Goal: Information Seeking & Learning: Understand process/instructions

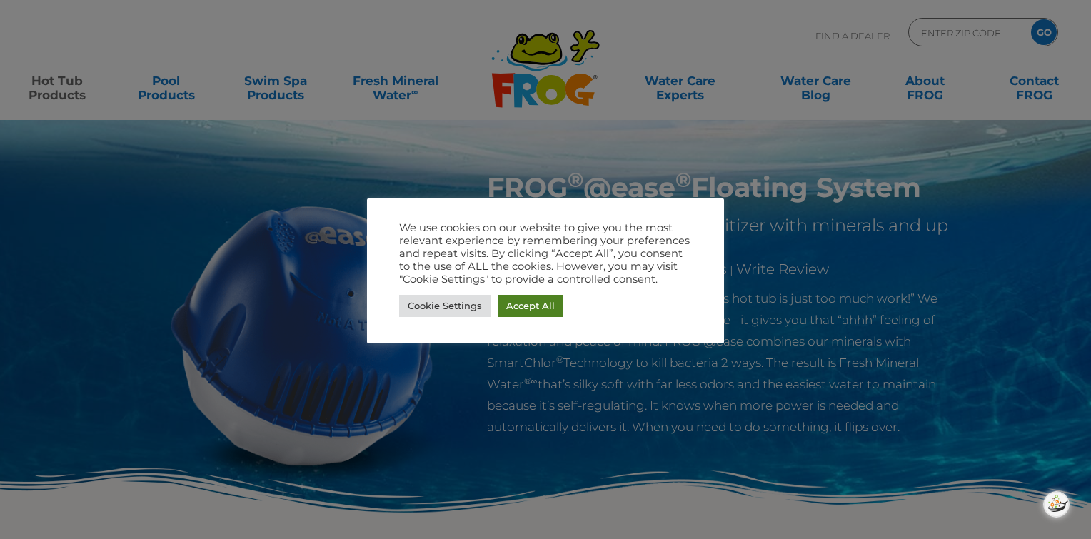
drag, startPoint x: 531, startPoint y: 307, endPoint x: 596, endPoint y: 283, distance: 69.1
click at [532, 307] on link "Accept All" at bounding box center [530, 306] width 66 height 22
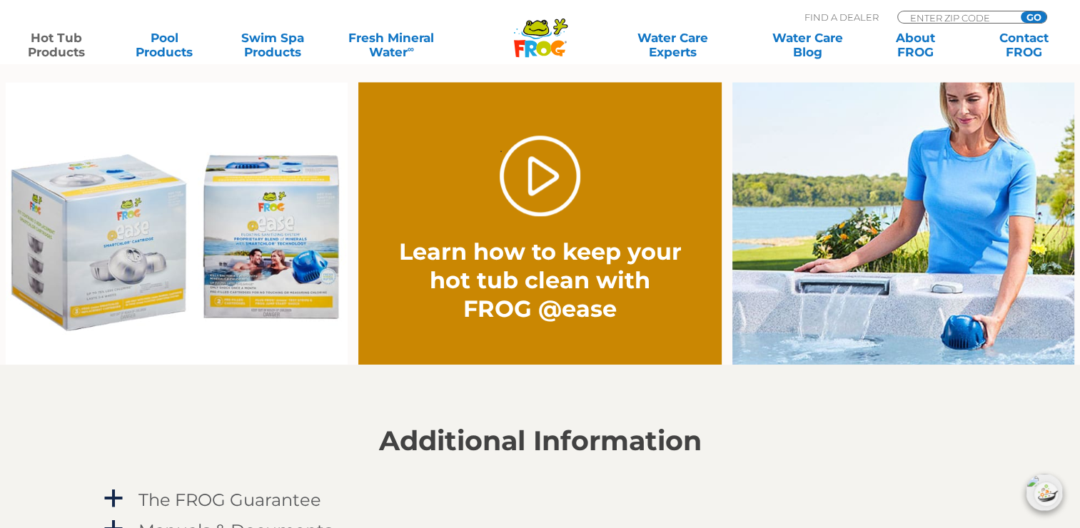
scroll to position [1108, 0]
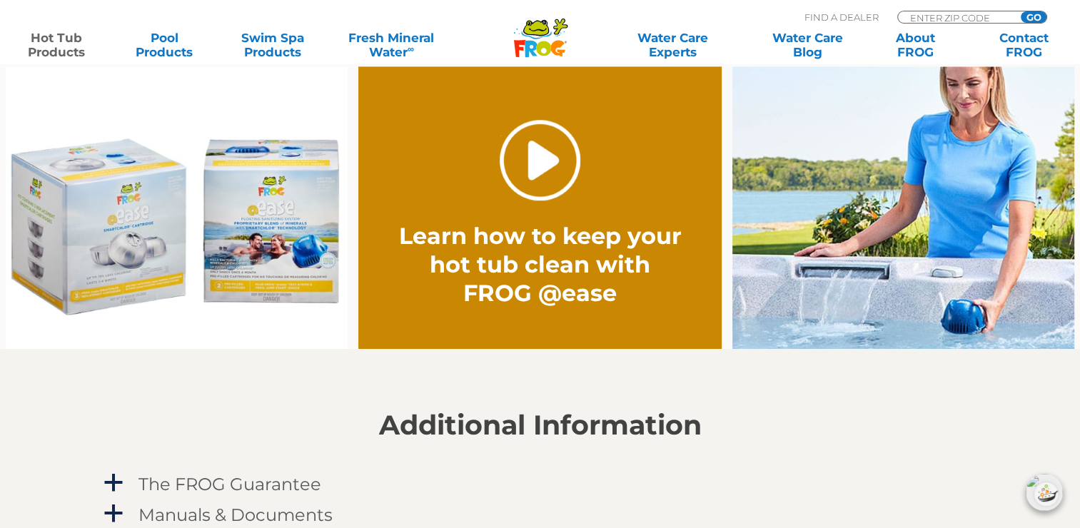
click at [534, 161] on link "." at bounding box center [540, 160] width 81 height 81
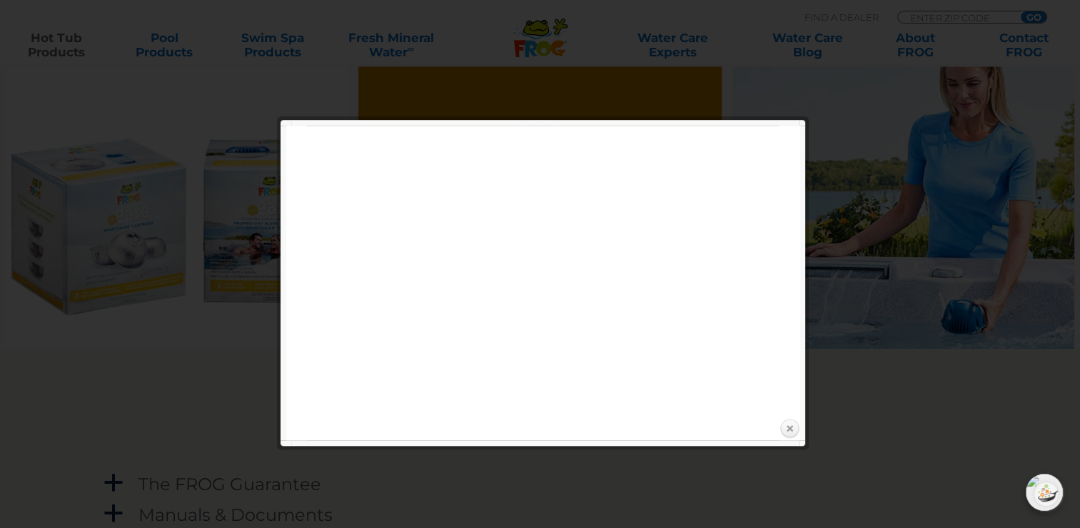
click at [789, 426] on link "Close" at bounding box center [789, 428] width 21 height 21
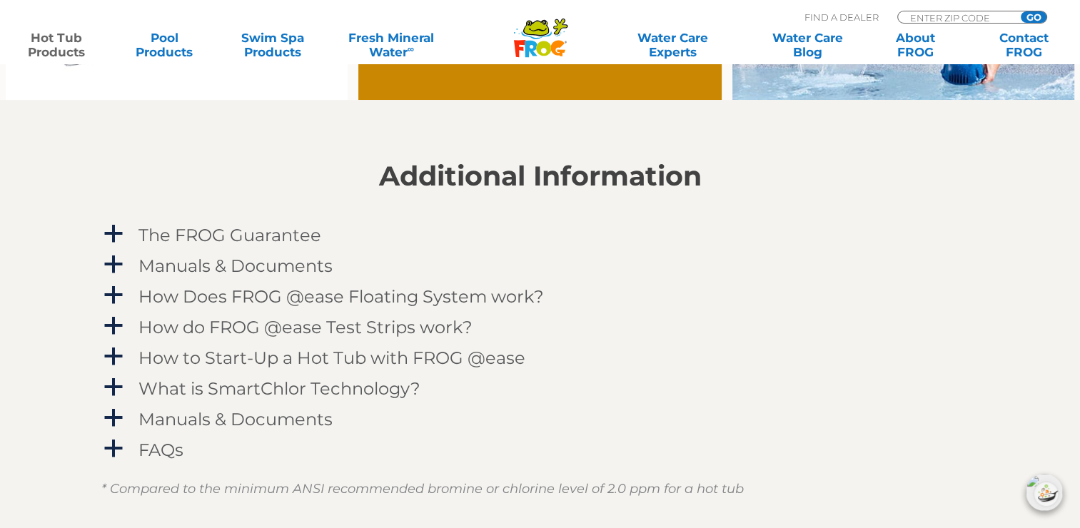
scroll to position [1390, 0]
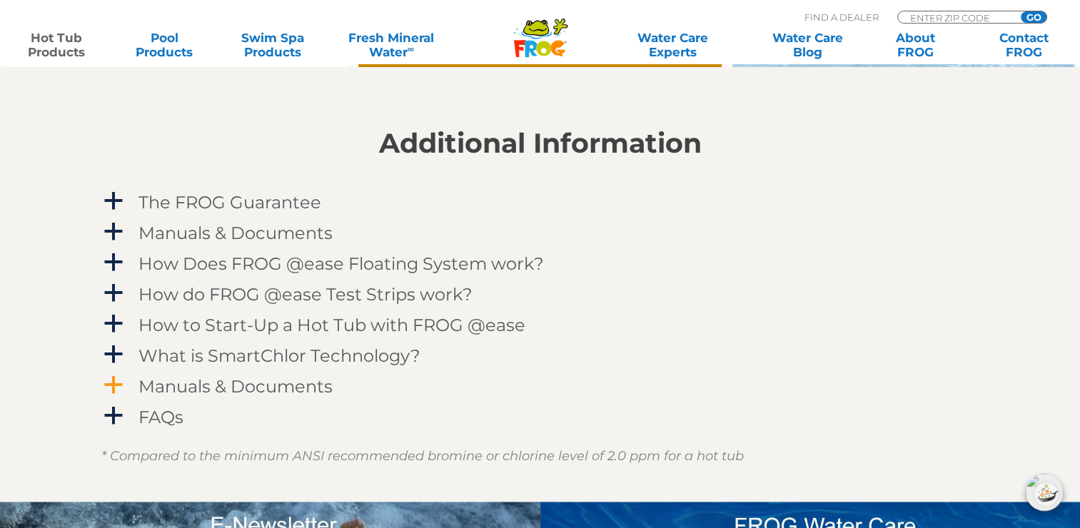
click at [241, 384] on h4 "Manuals & Documents" at bounding box center [235, 386] width 194 height 19
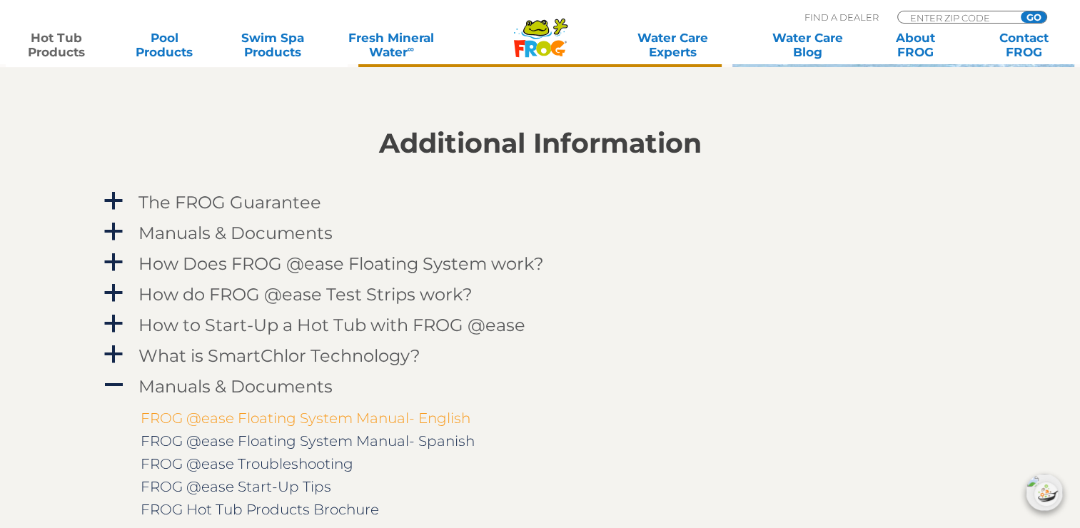
click at [285, 420] on link "FROG @ease Floating System Manual- English" at bounding box center [306, 418] width 330 height 17
click at [166, 45] on link "Pool Products" at bounding box center [165, 45] width 84 height 29
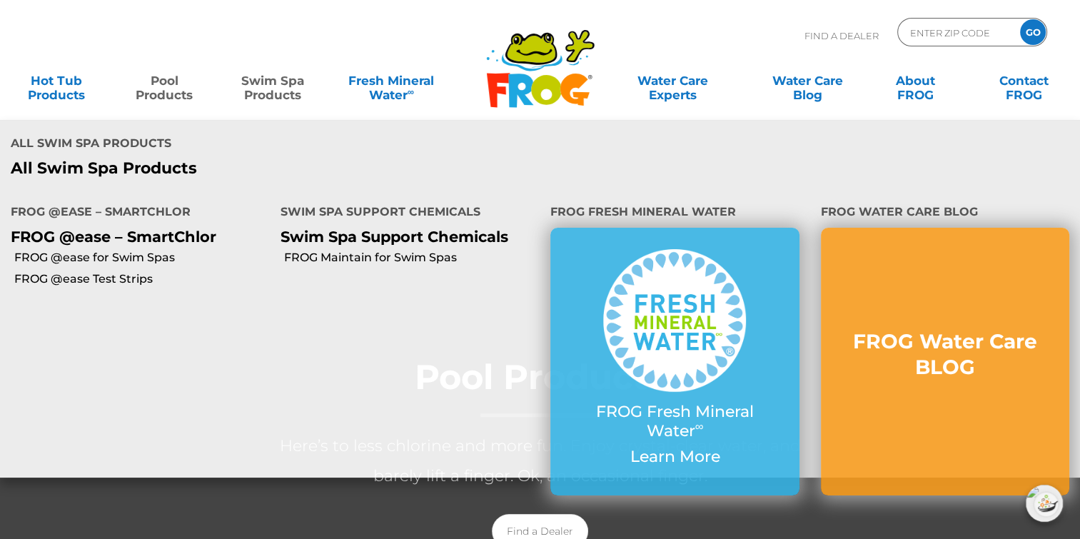
click at [268, 81] on link "Swim Spa Products" at bounding box center [273, 80] width 84 height 29
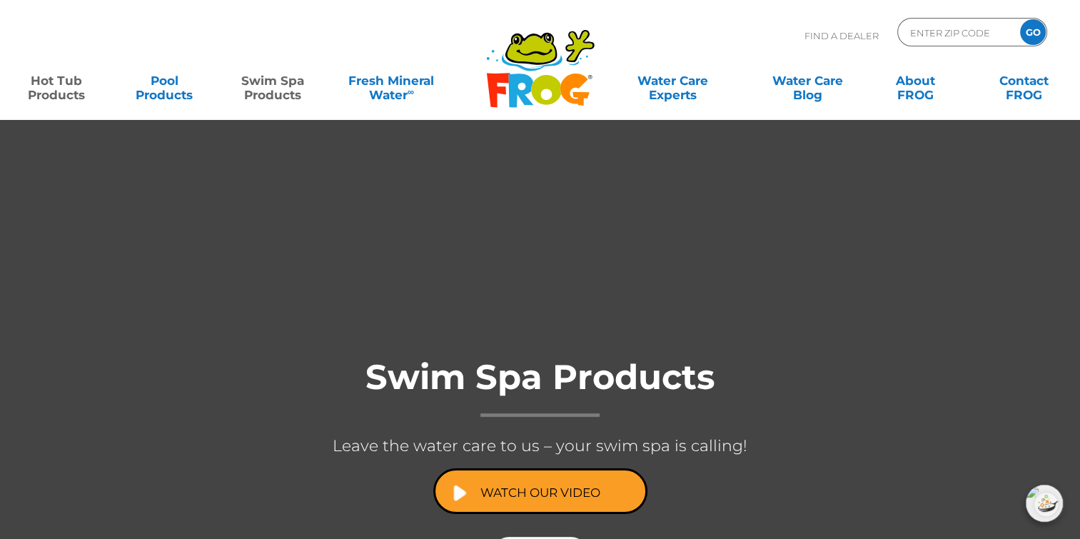
click at [56, 91] on link "Hot Tub Products" at bounding box center [56, 80] width 84 height 29
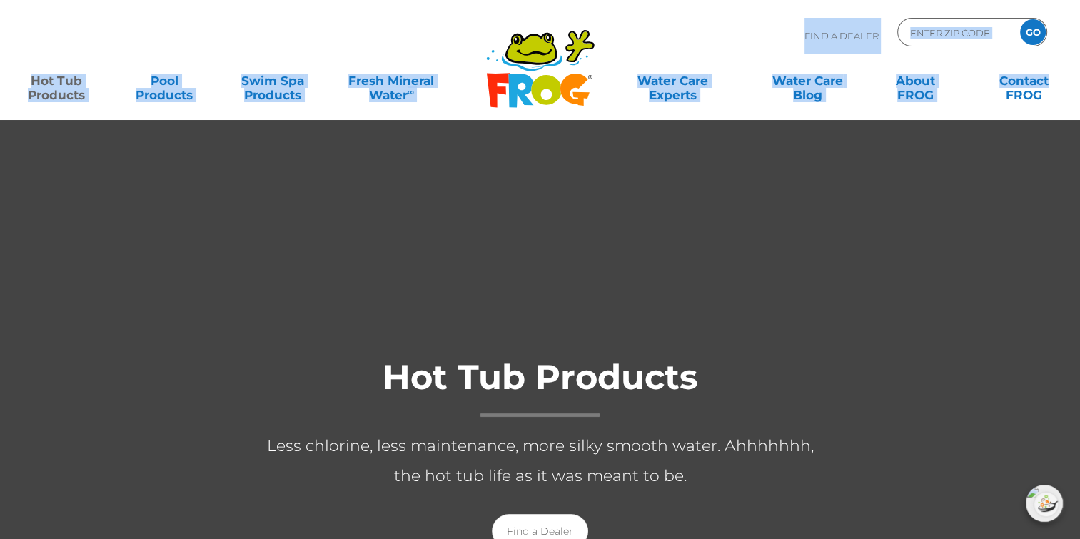
drag, startPoint x: 1073, startPoint y: 40, endPoint x: 1081, endPoint y: 66, distance: 27.4
click at [1080, 66] on html ".st130{clip-path:url(#SVGID_2_);fill-rule:evenodd;clip-rule:evenodd;fill:#C3CC0…" at bounding box center [540, 269] width 1080 height 539
